Goal: Transaction & Acquisition: Obtain resource

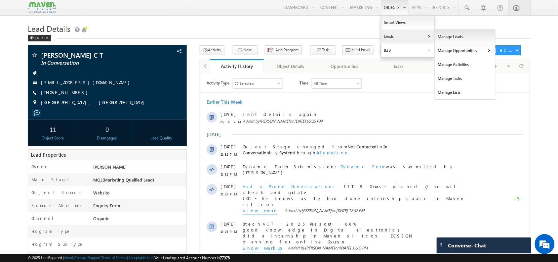
click at [441, 38] on link "Manage Leads" at bounding box center [465, 37] width 61 height 14
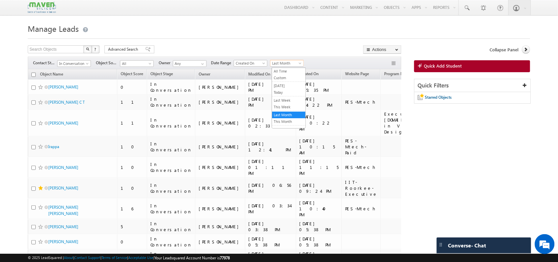
click at [298, 61] on span "Last Month" at bounding box center [286, 63] width 31 height 6
click at [287, 69] on link "All Time" at bounding box center [288, 71] width 33 height 6
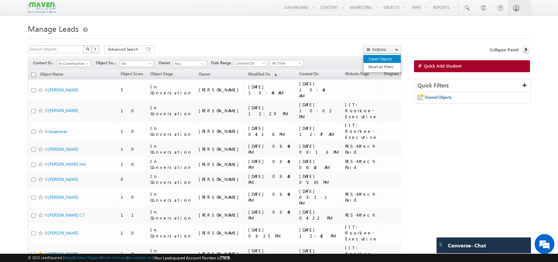
click at [384, 60] on link "Export Objects" at bounding box center [382, 59] width 37 height 8
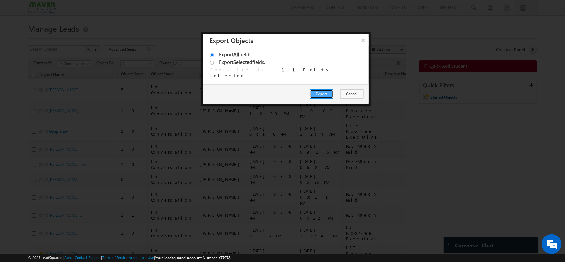
click at [328, 92] on button "Export" at bounding box center [321, 93] width 23 height 9
